Goal: Task Accomplishment & Management: Manage account settings

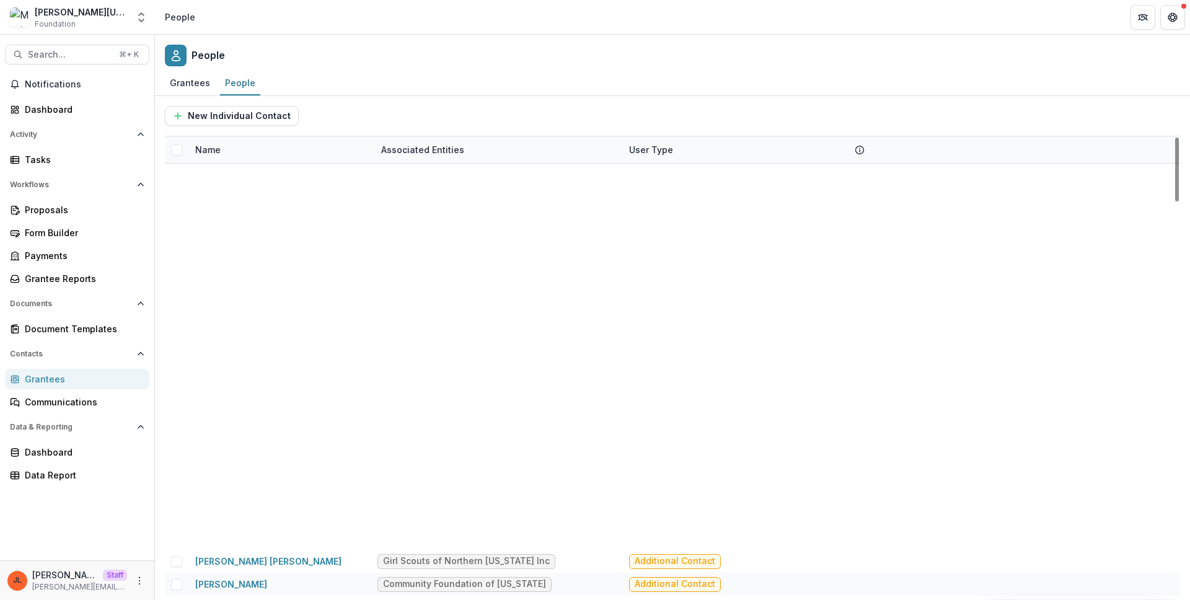
scroll to position [2223, 0]
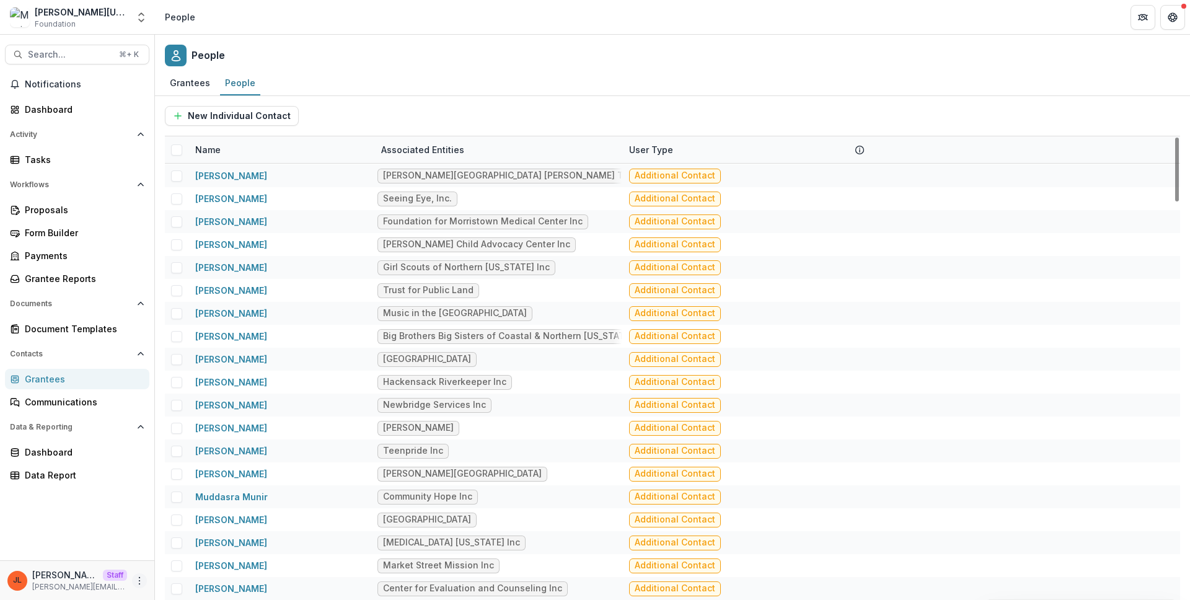
click at [144, 578] on icon "More" at bounding box center [139, 581] width 10 height 10
click at [199, 547] on link "User Settings" at bounding box center [221, 554] width 133 height 20
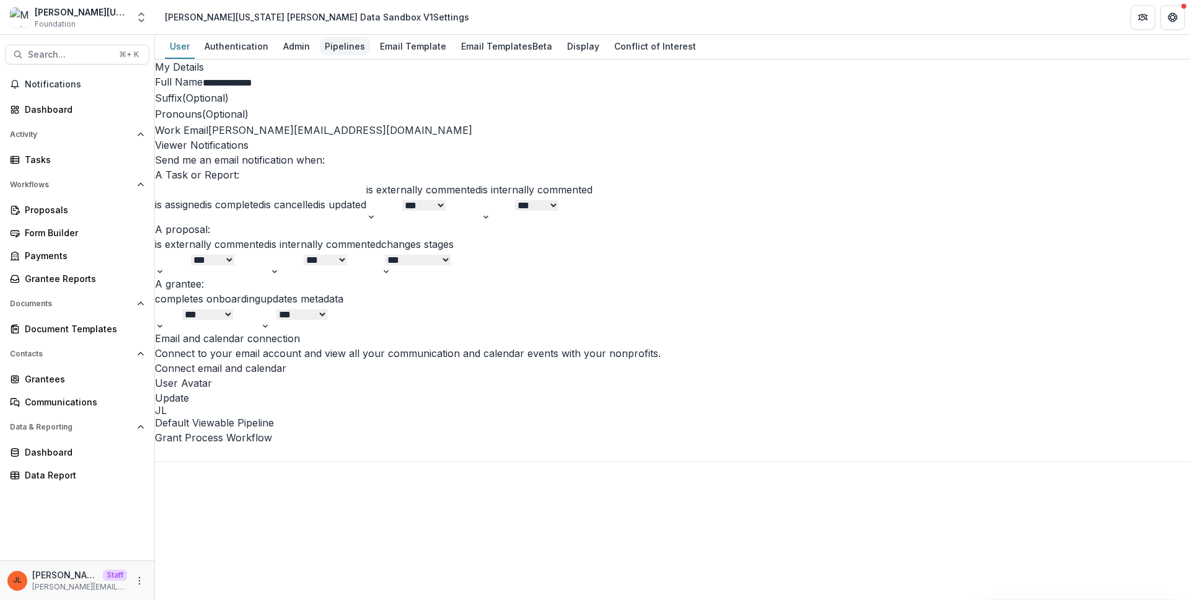
click at [336, 42] on div "Pipelines" at bounding box center [345, 46] width 50 height 18
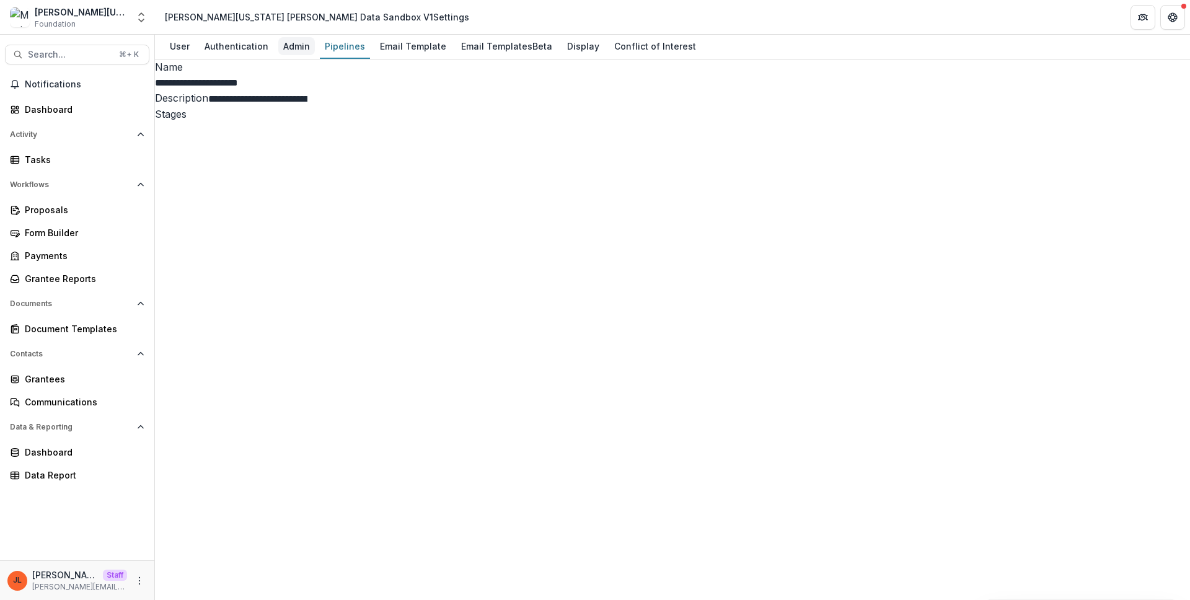
click at [296, 54] on div "Admin" at bounding box center [296, 46] width 37 height 18
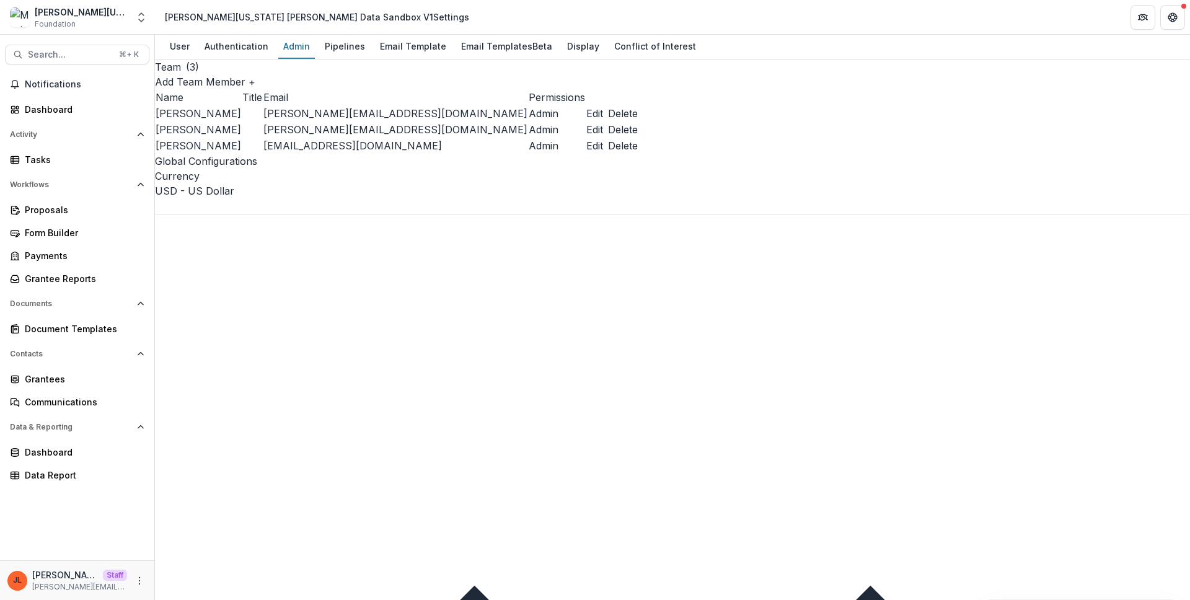
scroll to position [432, 0]
